Goal: Information Seeking & Learning: Learn about a topic

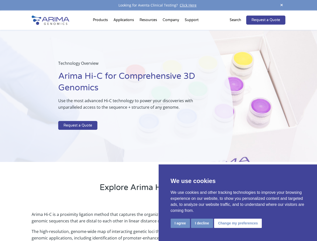
click at [158, 121] on p at bounding box center [133, 118] width 150 height 7
click at [180, 223] on button "I agree" at bounding box center [180, 223] width 19 height 9
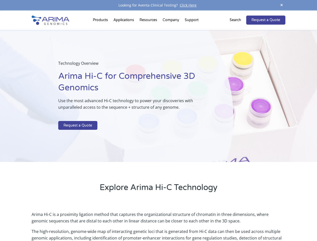
click at [202, 223] on p "Arima Hi-C is a proximity ligation method that captures the organizational stru…" at bounding box center [159, 219] width 254 height 17
click at [237, 223] on p "Arima Hi-C is a proximity ligation method that captures the organizational stru…" at bounding box center [159, 219] width 254 height 17
click at [282, 5] on span at bounding box center [282, 5] width 8 height 7
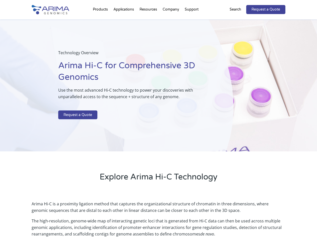
click at [158, 126] on div "Technology Overview Arima Hi-C for Comprehensive 3D Genomics Use the most advan…" at bounding box center [117, 85] width 234 height 132
click at [101, 21] on div "Technology Overview Arima Hi-C for Comprehensive 3D Genomics Use the most advan…" at bounding box center [117, 85] width 234 height 132
click at [149, 21] on div "Technology Overview Arima Hi-C for Comprehensive 3D Genomics Use the most advan…" at bounding box center [117, 85] width 234 height 132
click at [171, 21] on div "Technology Overview Arima Hi-C for Comprehensive 3D Genomics Use the most advan…" at bounding box center [117, 85] width 234 height 132
click at [192, 21] on div "Technology Overview Arima Hi-C for Comprehensive 3D Genomics Use the most advan…" at bounding box center [117, 85] width 234 height 132
